Goal: Share content: Share content

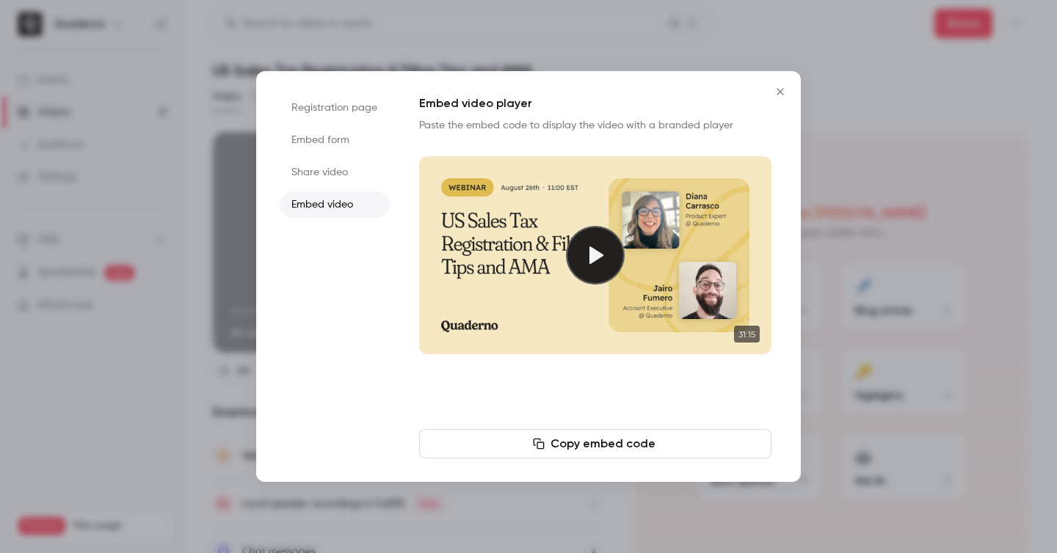
click at [322, 142] on li "Embed form" at bounding box center [335, 140] width 110 height 26
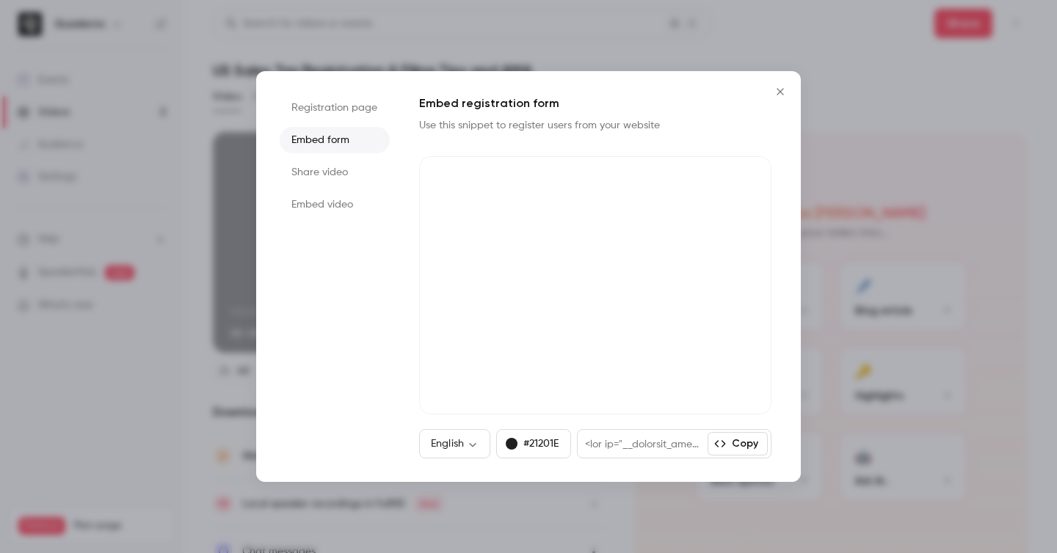
click at [371, 109] on li "Registration page" at bounding box center [335, 108] width 110 height 26
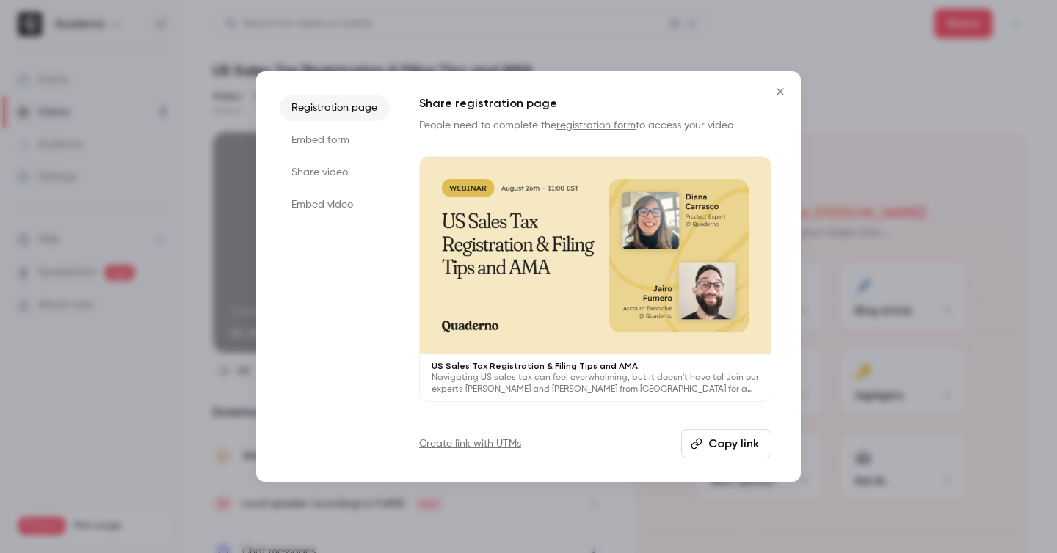
click at [729, 447] on button "Copy link" at bounding box center [726, 443] width 90 height 29
click at [334, 143] on li "Embed form" at bounding box center [335, 140] width 110 height 26
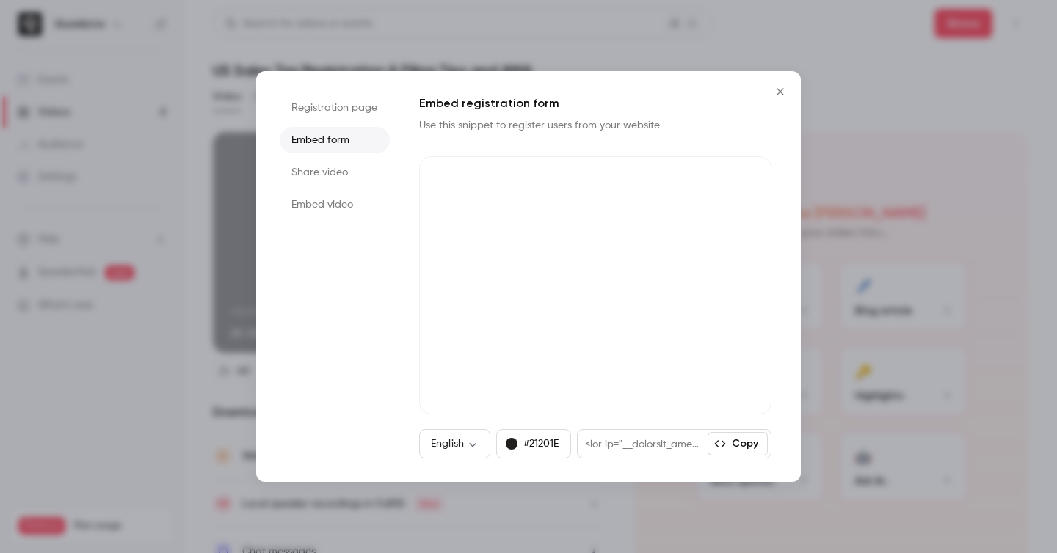
click at [732, 447] on button "Copy" at bounding box center [737, 443] width 60 height 23
click at [313, 199] on li "Embed video" at bounding box center [335, 205] width 110 height 26
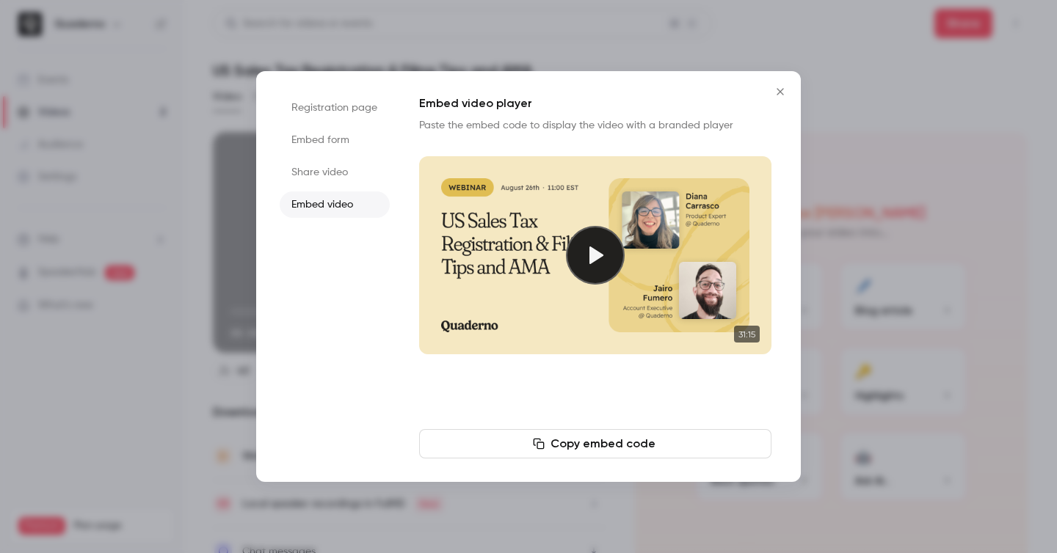
click at [332, 168] on li "Share video" at bounding box center [335, 172] width 110 height 26
click at [351, 207] on li "Embed video" at bounding box center [335, 205] width 110 height 26
click at [353, 178] on li "Share video" at bounding box center [335, 172] width 110 height 26
click at [351, 197] on li "Embed video" at bounding box center [335, 205] width 110 height 26
drag, startPoint x: 332, startPoint y: 139, endPoint x: 325, endPoint y: 142, distance: 7.9
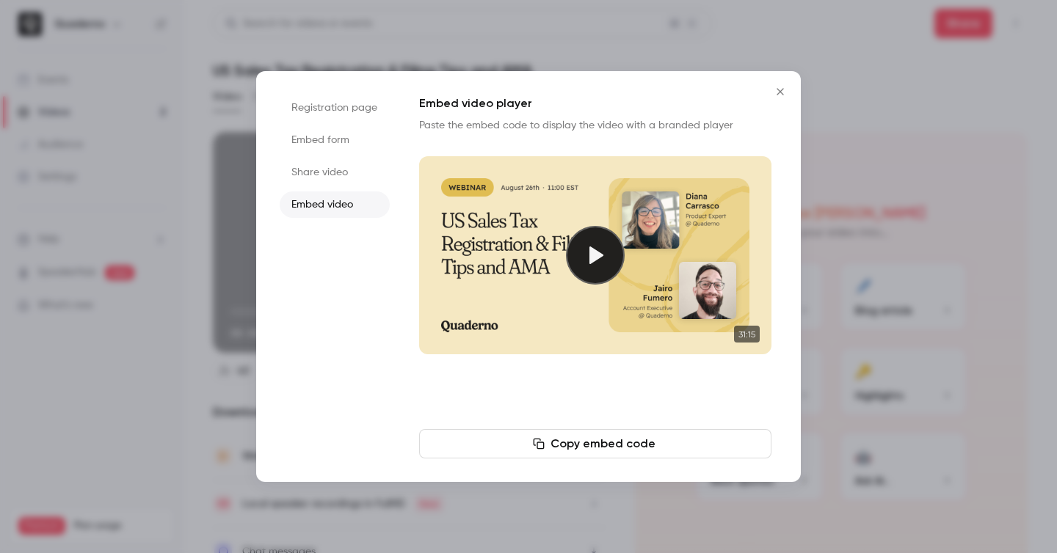
click at [327, 142] on li "Embed form" at bounding box center [335, 140] width 110 height 26
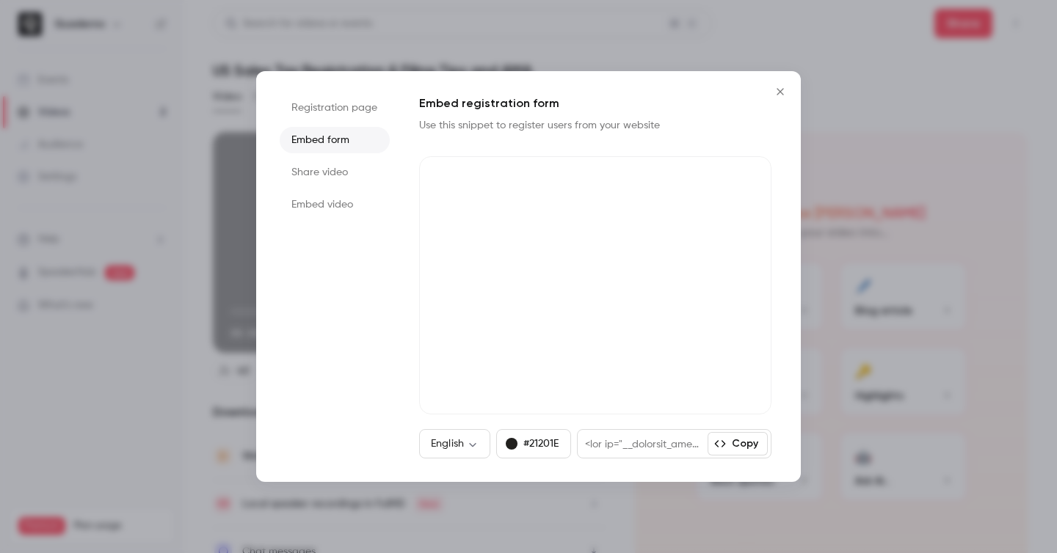
click at [316, 120] on ul "Registration page Embed form Share video Embed video" at bounding box center [335, 277] width 110 height 364
click at [324, 110] on li "Registration page" at bounding box center [335, 108] width 110 height 26
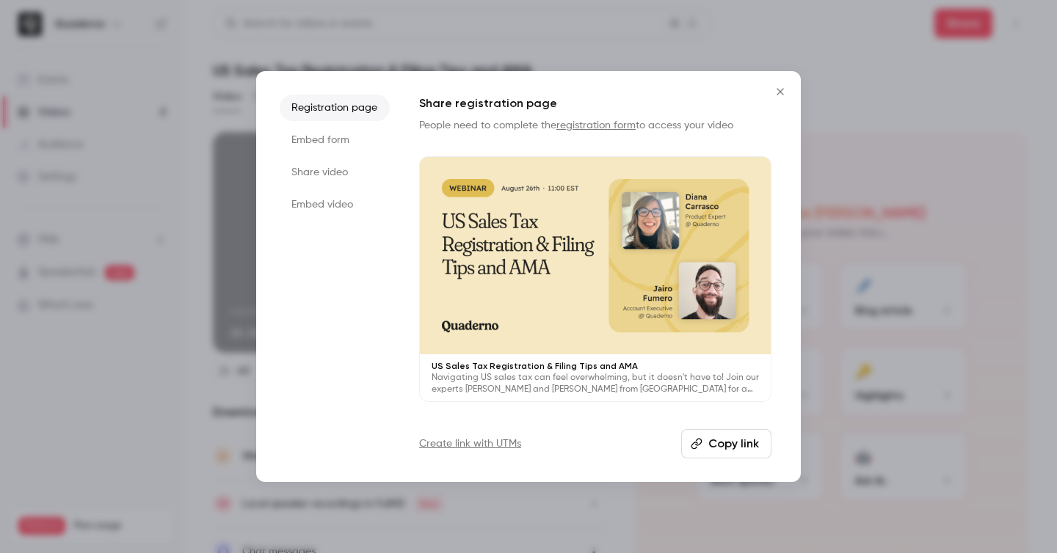
click at [318, 203] on li "Embed video" at bounding box center [335, 205] width 110 height 26
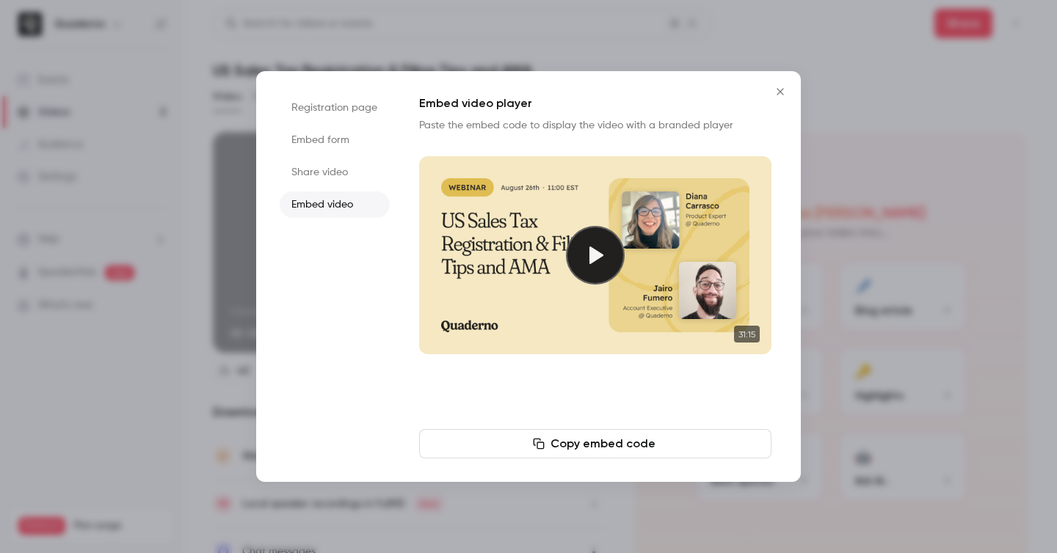
click at [659, 442] on button "Copy embed code" at bounding box center [595, 443] width 352 height 29
click at [368, 117] on li "Registration page" at bounding box center [335, 108] width 110 height 26
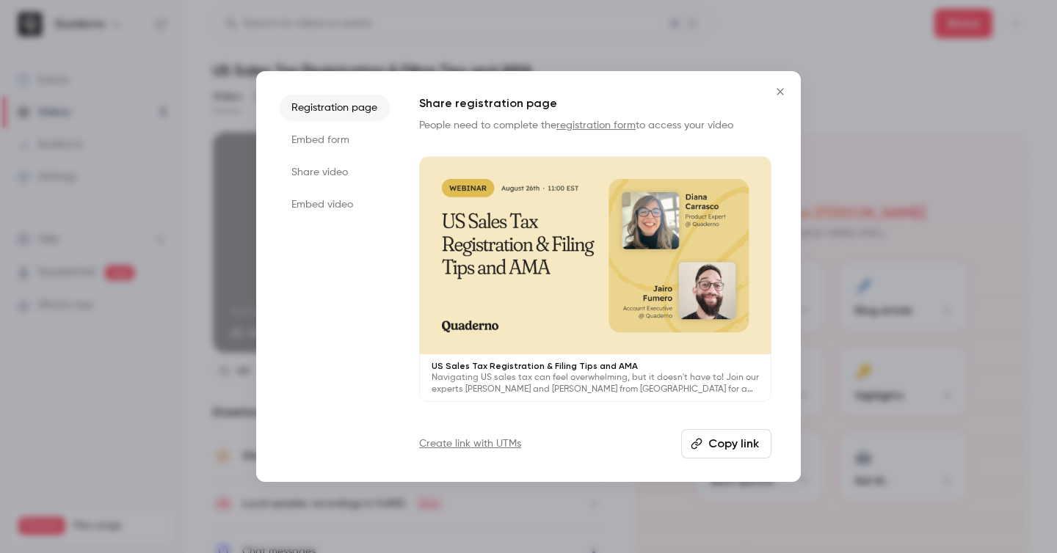
click at [338, 145] on li "Embed form" at bounding box center [335, 140] width 110 height 26
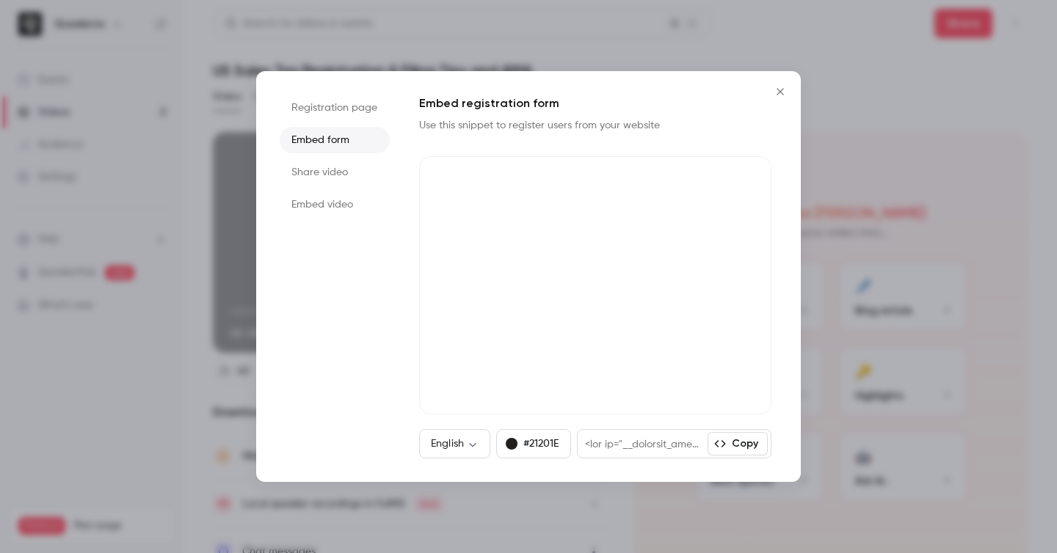
click at [740, 440] on button "Copy" at bounding box center [737, 443] width 60 height 23
click at [318, 200] on li "Embed video" at bounding box center [335, 205] width 110 height 26
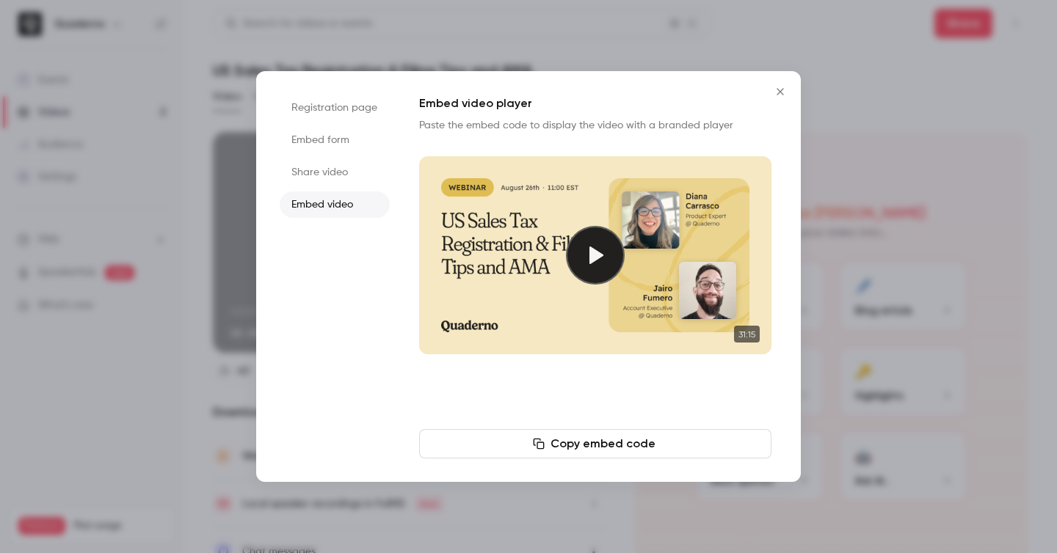
click at [672, 445] on button "Copy embed code" at bounding box center [595, 443] width 352 height 29
click at [770, 92] on button "Close" at bounding box center [779, 91] width 29 height 29
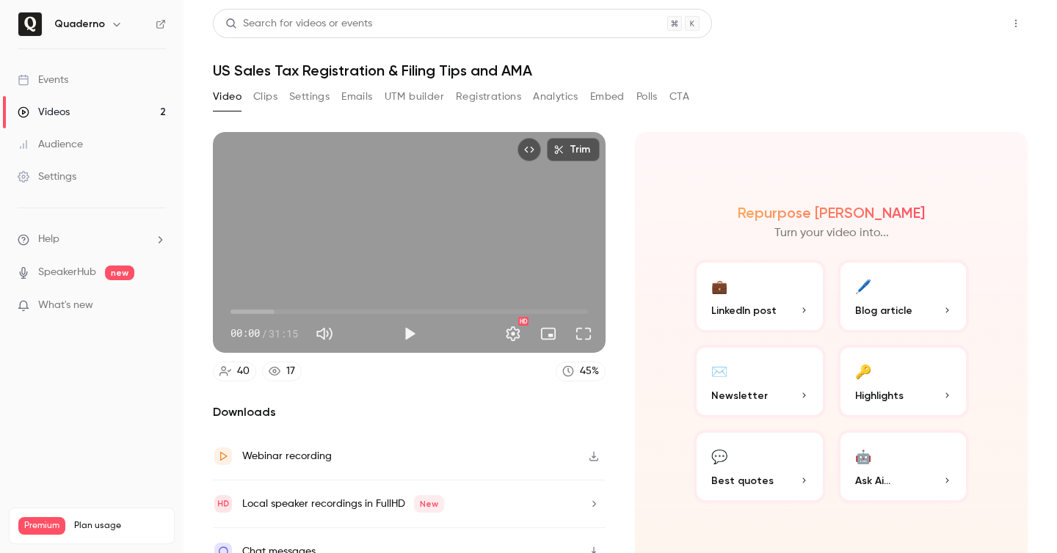
click at [985, 22] on button "Share" at bounding box center [963, 23] width 58 height 29
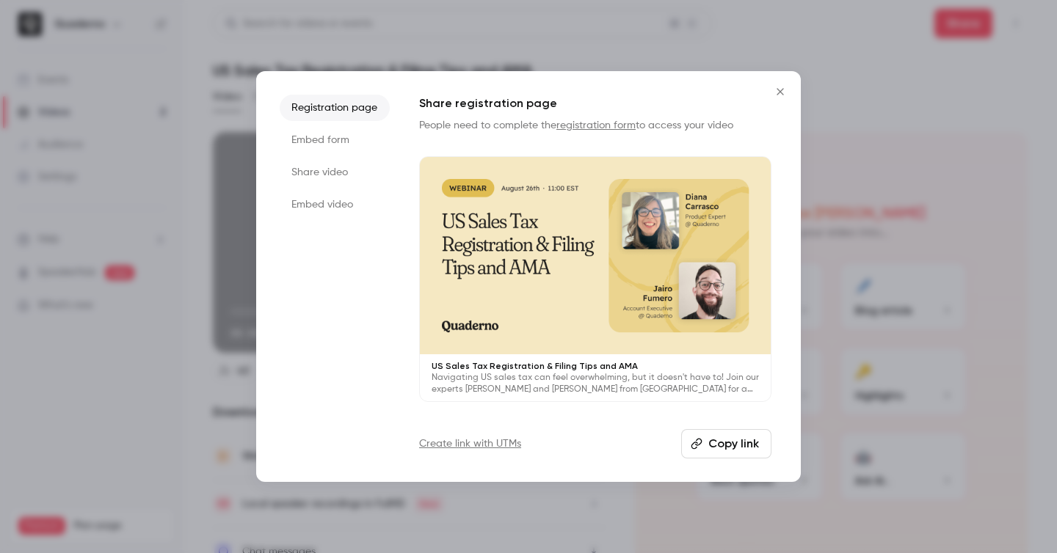
click at [724, 454] on button "Copy link" at bounding box center [726, 443] width 90 height 29
